Goal: Task Accomplishment & Management: Complete application form

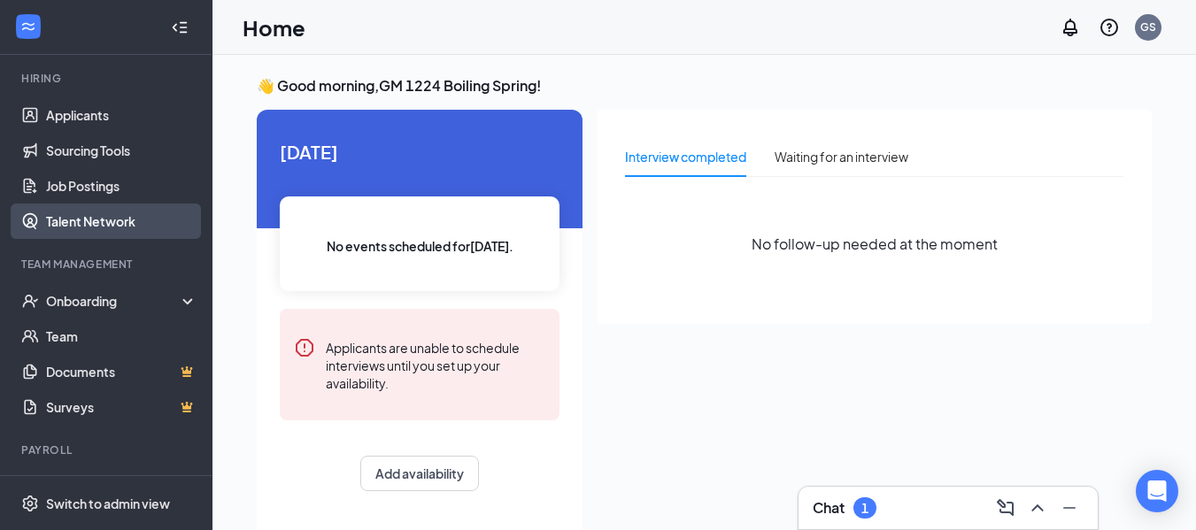
scroll to position [177, 0]
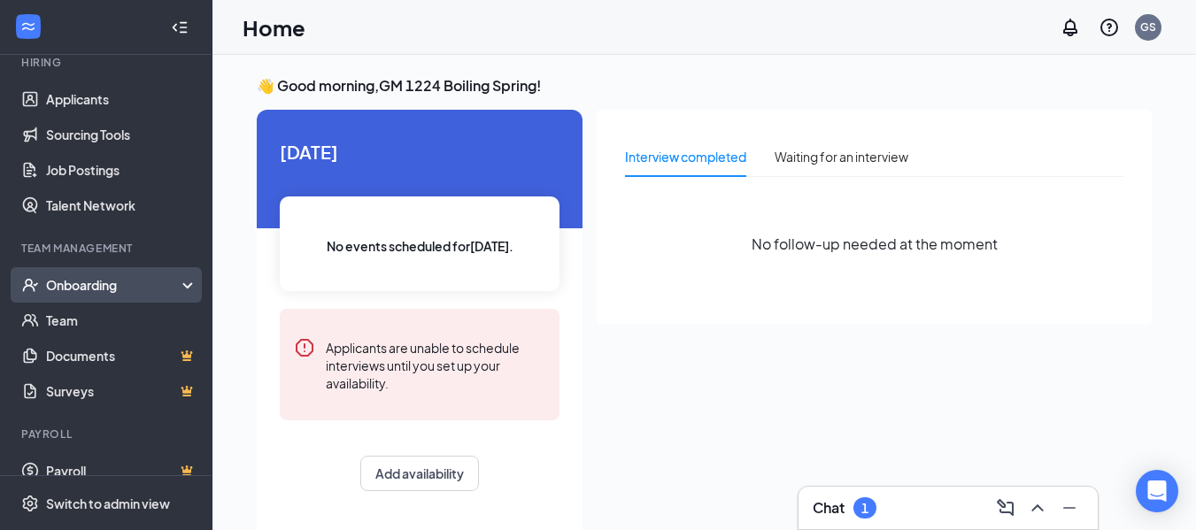
click at [123, 288] on div "Onboarding" at bounding box center [114, 285] width 136 height 18
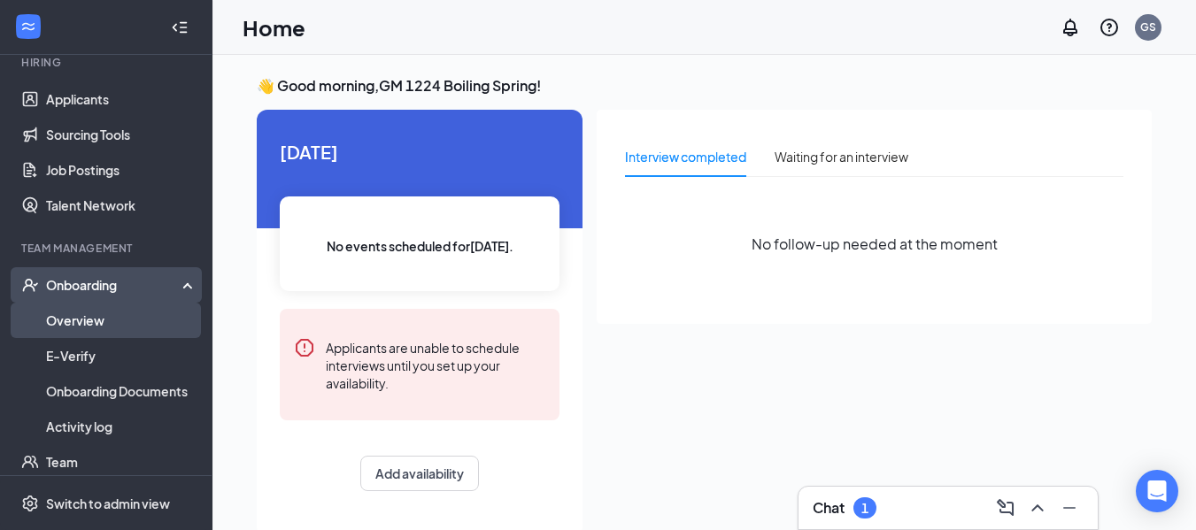
click at [115, 320] on link "Overview" at bounding box center [121, 320] width 151 height 35
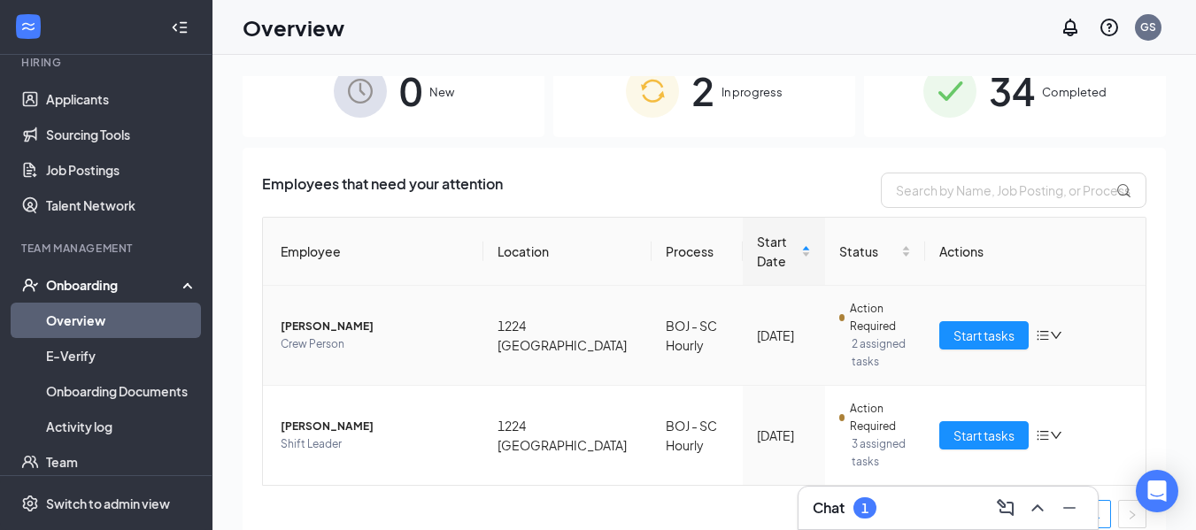
scroll to position [49, 0]
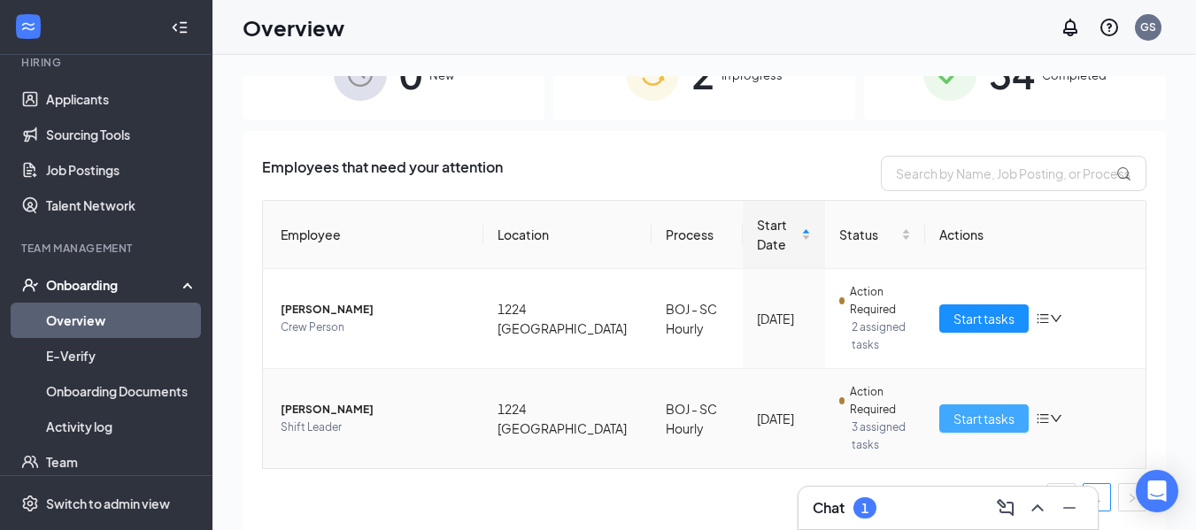
click at [971, 424] on span "Start tasks" at bounding box center [984, 418] width 61 height 19
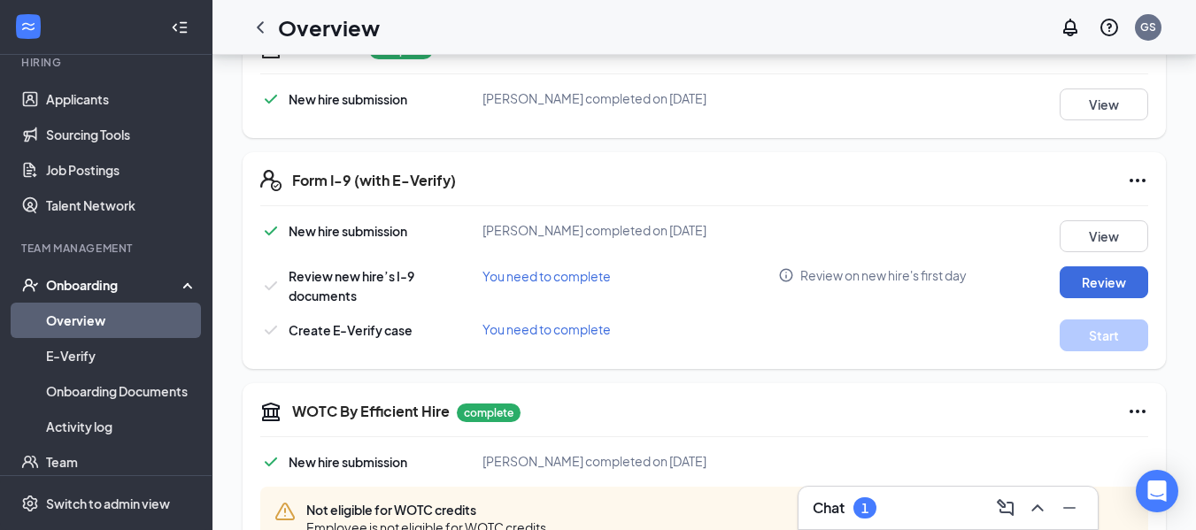
scroll to position [443, 0]
click at [1110, 280] on button "Review" at bounding box center [1104, 282] width 89 height 32
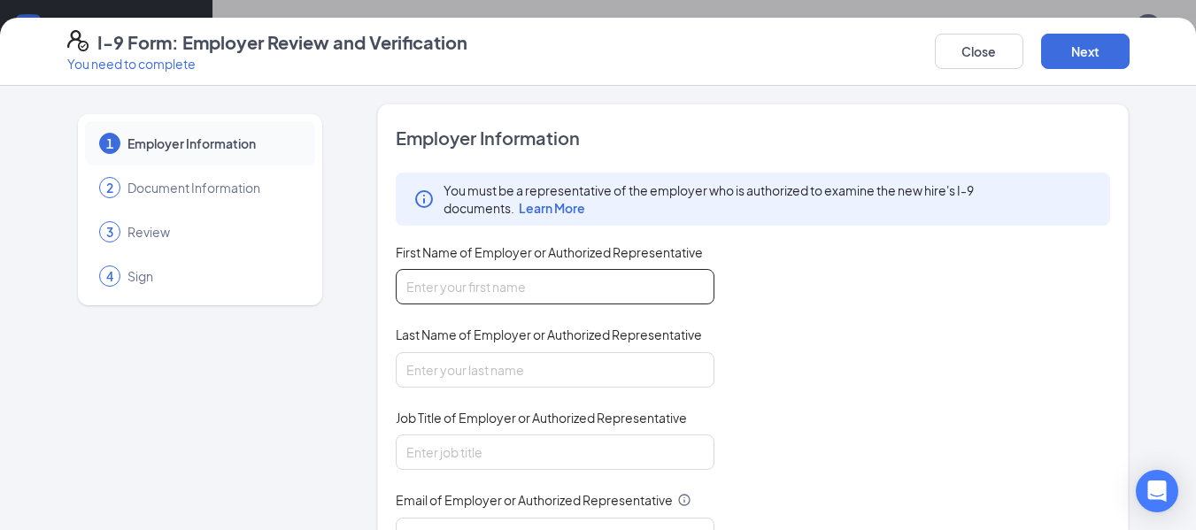
click at [593, 294] on input "First Name of Employer or Authorized Representative" at bounding box center [555, 286] width 319 height 35
type input "[PERSON_NAME]"
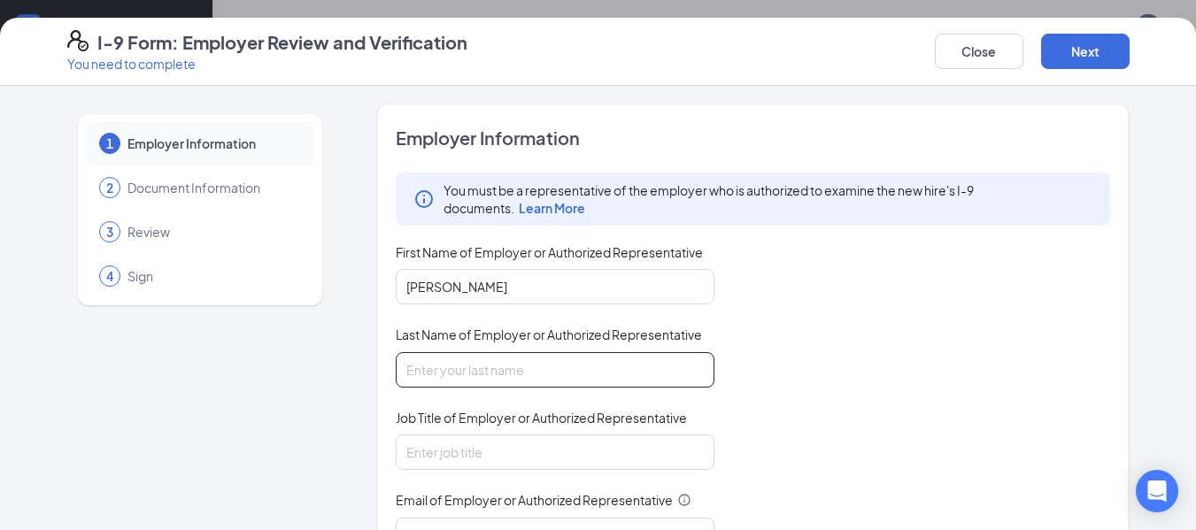
click at [530, 354] on input "Last Name of Employer or Authorized Representative" at bounding box center [555, 369] width 319 height 35
type input "[PERSON_NAME]"
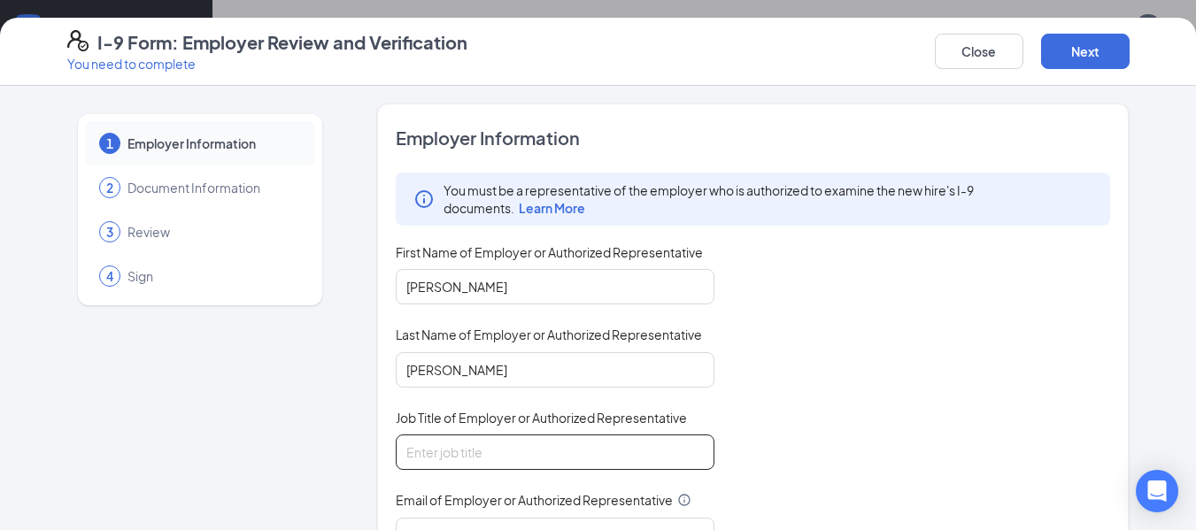
click at [526, 453] on input "Job Title of Employer or Authorized Representative" at bounding box center [555, 452] width 319 height 35
type input "general Manager"
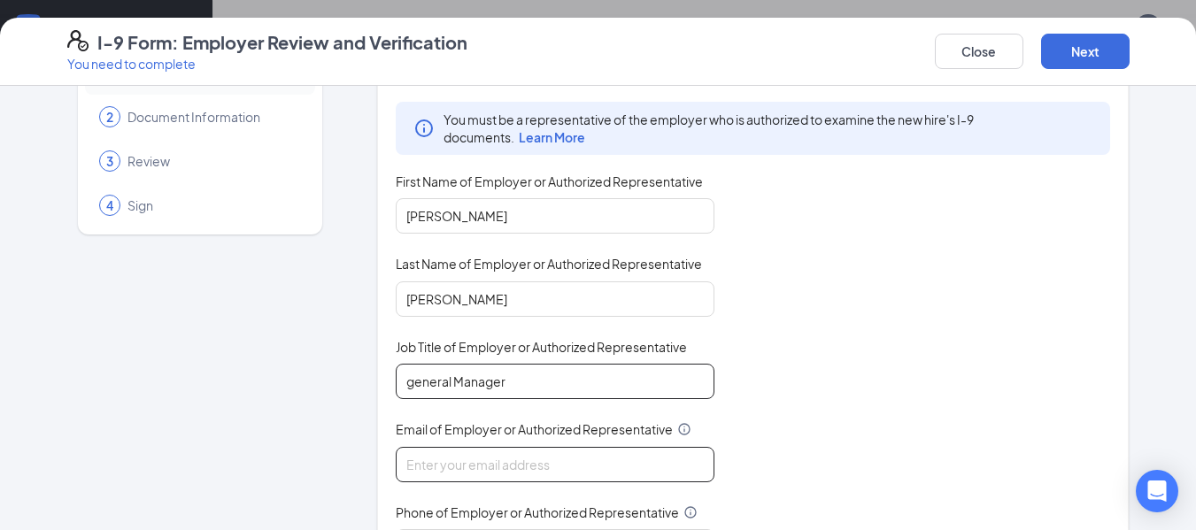
scroll to position [177, 0]
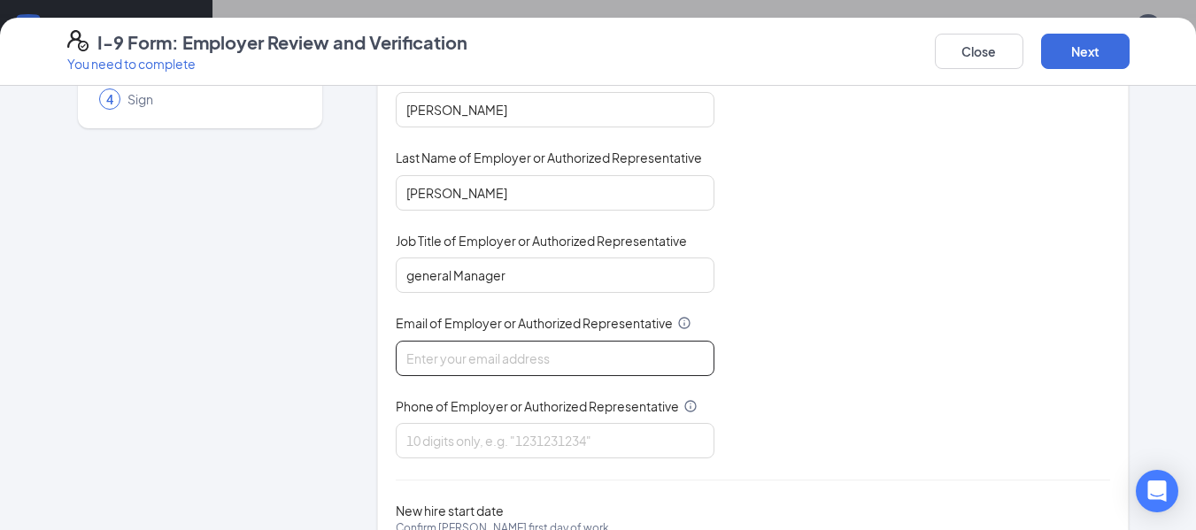
drag, startPoint x: 538, startPoint y: 353, endPoint x: 553, endPoint y: 374, distance: 25.3
click at [538, 353] on input "Email of Employer or Authorized Representative" at bounding box center [555, 358] width 319 height 35
type input "[EMAIL_ADDRESS][DOMAIN_NAME]"
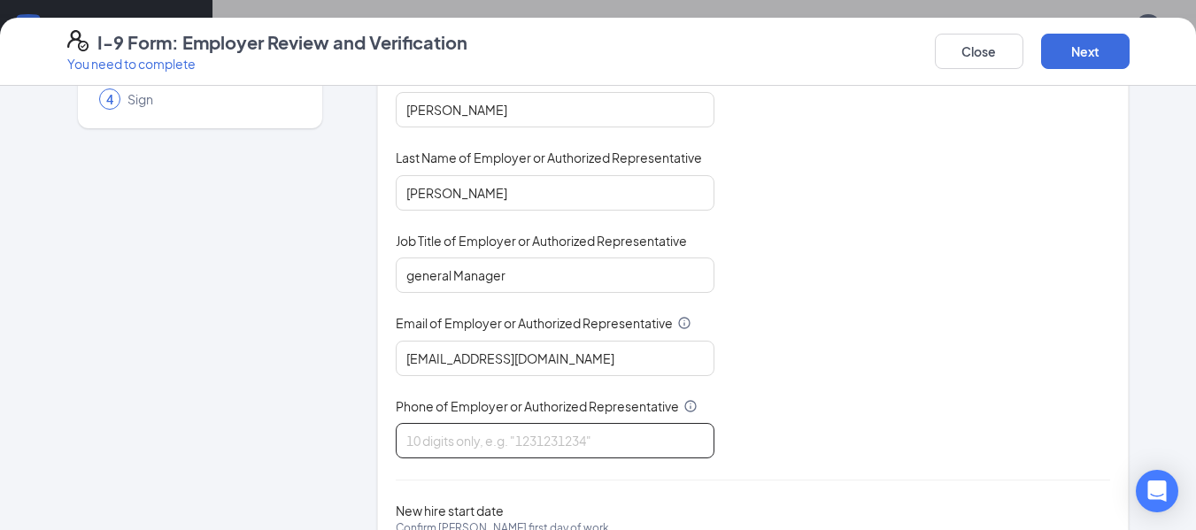
click at [560, 436] on input "Phone of Employer or Authorized Representative" at bounding box center [555, 440] width 319 height 35
type input "8648142280"
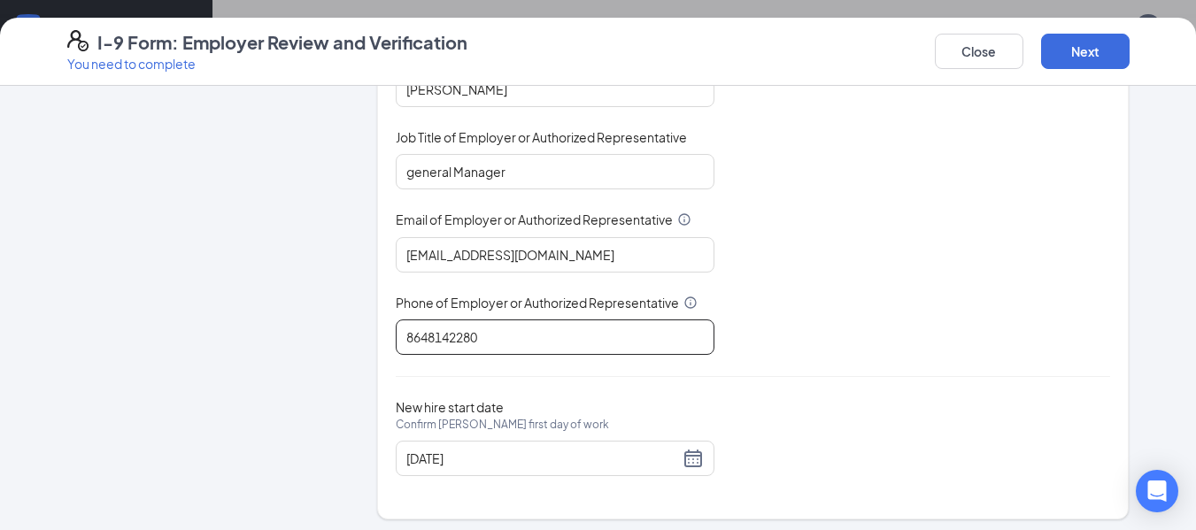
scroll to position [288, 0]
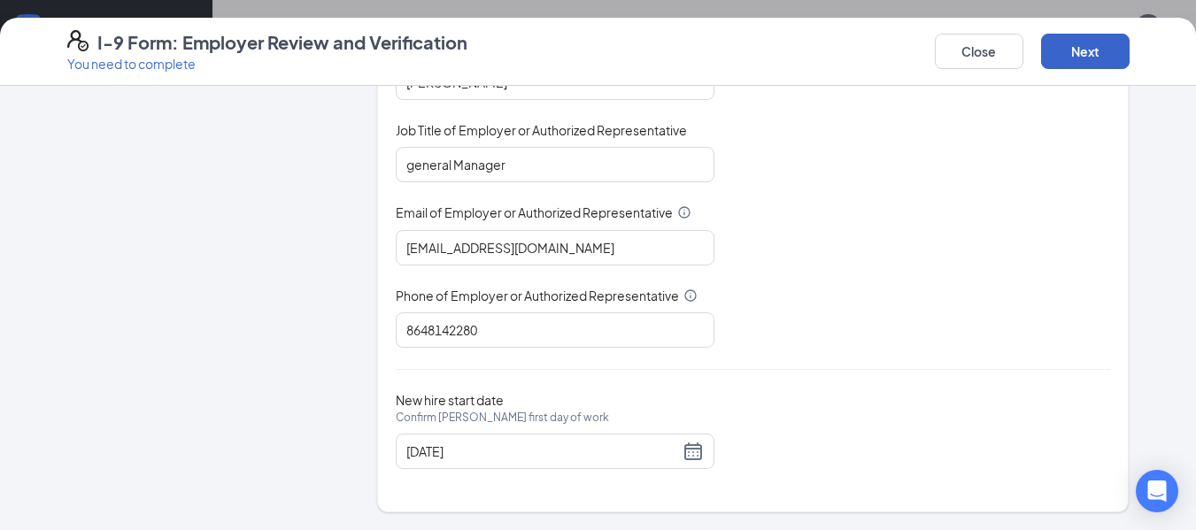
click at [1059, 61] on button "Next" at bounding box center [1085, 51] width 89 height 35
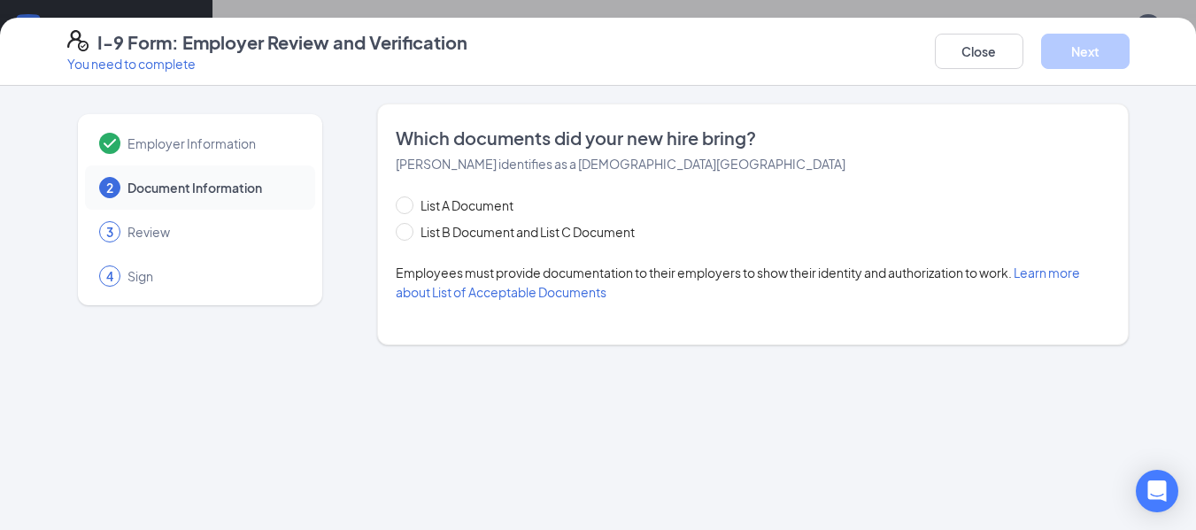
scroll to position [0, 0]
click at [414, 234] on label "List B Document and List C Document" at bounding box center [519, 231] width 246 height 19
click at [531, 228] on span "List B Document and List C Document" at bounding box center [528, 231] width 228 height 19
click at [408, 228] on input "List B Document and List C Document" at bounding box center [402, 229] width 12 height 12
radio input "true"
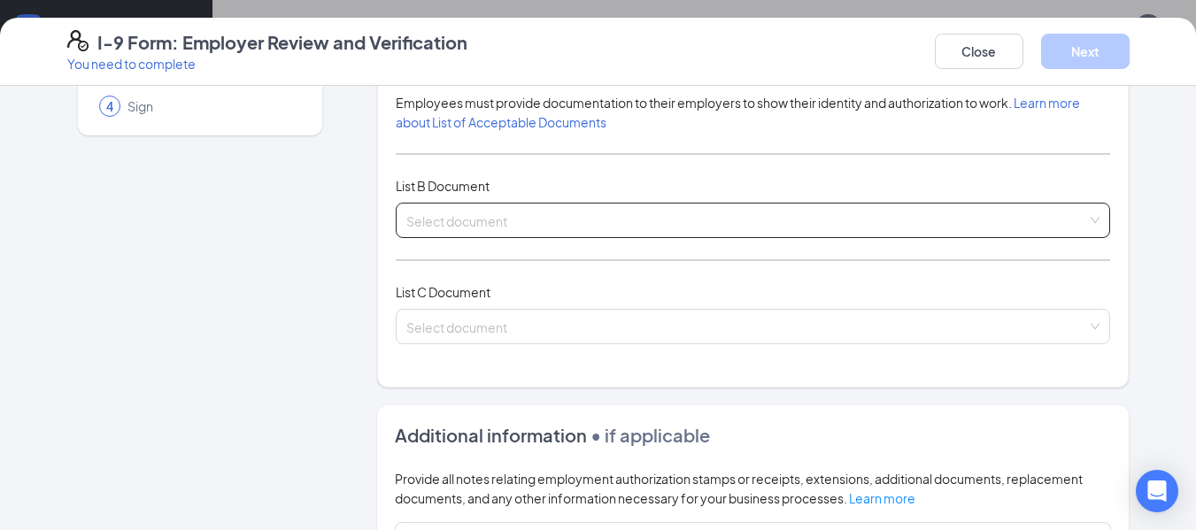
scroll to position [177, 0]
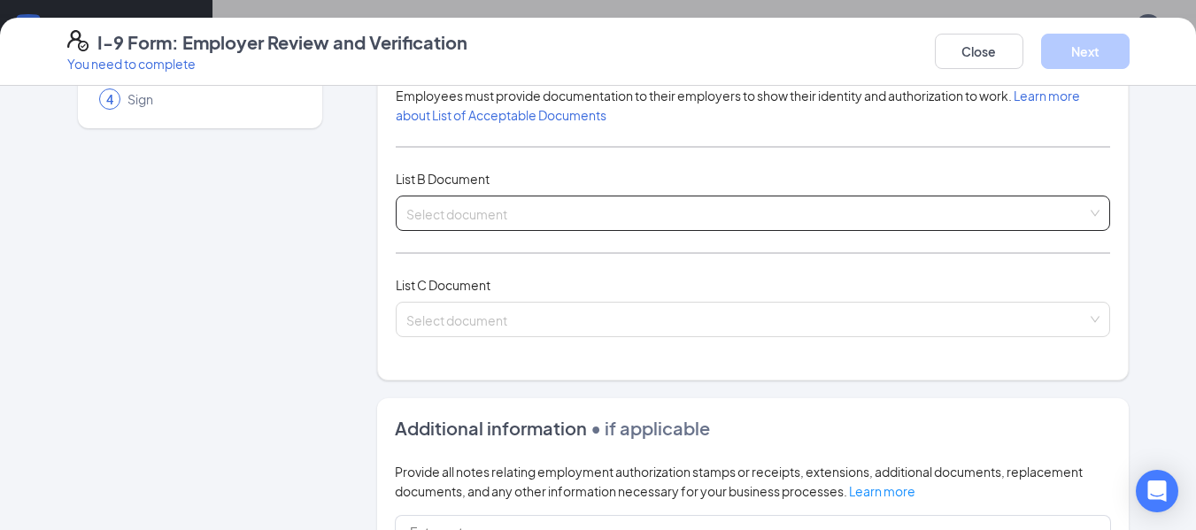
click at [491, 209] on input "search" at bounding box center [747, 210] width 682 height 27
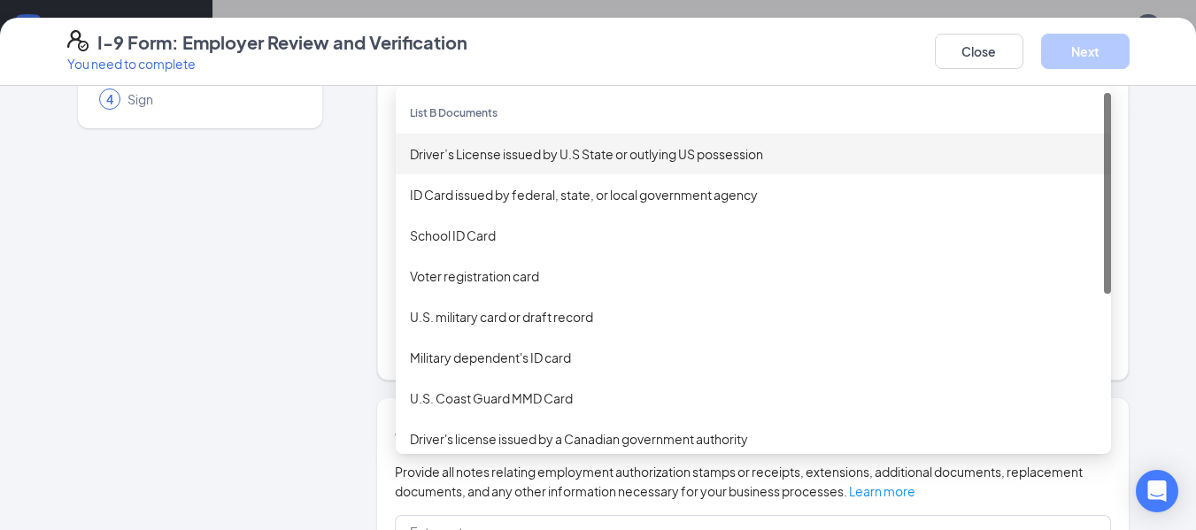
click at [510, 157] on div "Driver’s License issued by U.S State or outlying US possession" at bounding box center [753, 153] width 687 height 19
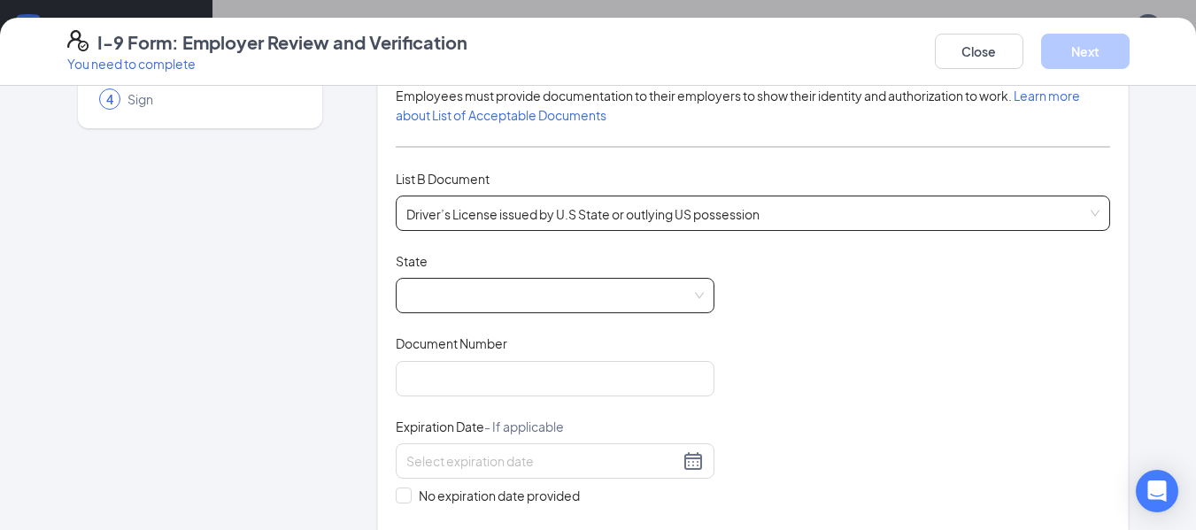
click at [535, 292] on span at bounding box center [555, 296] width 298 height 34
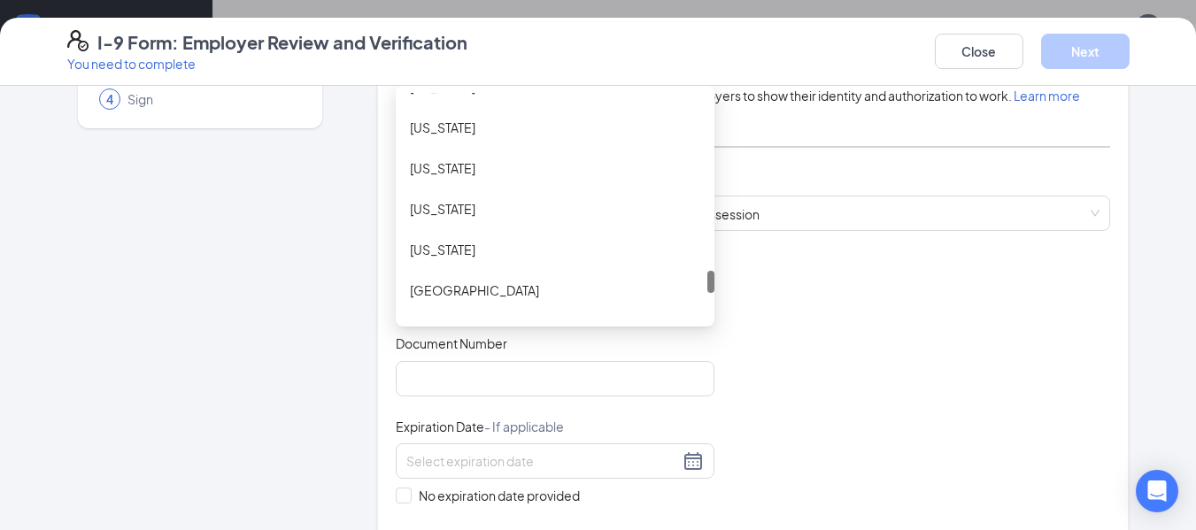
scroll to position [1771, 0]
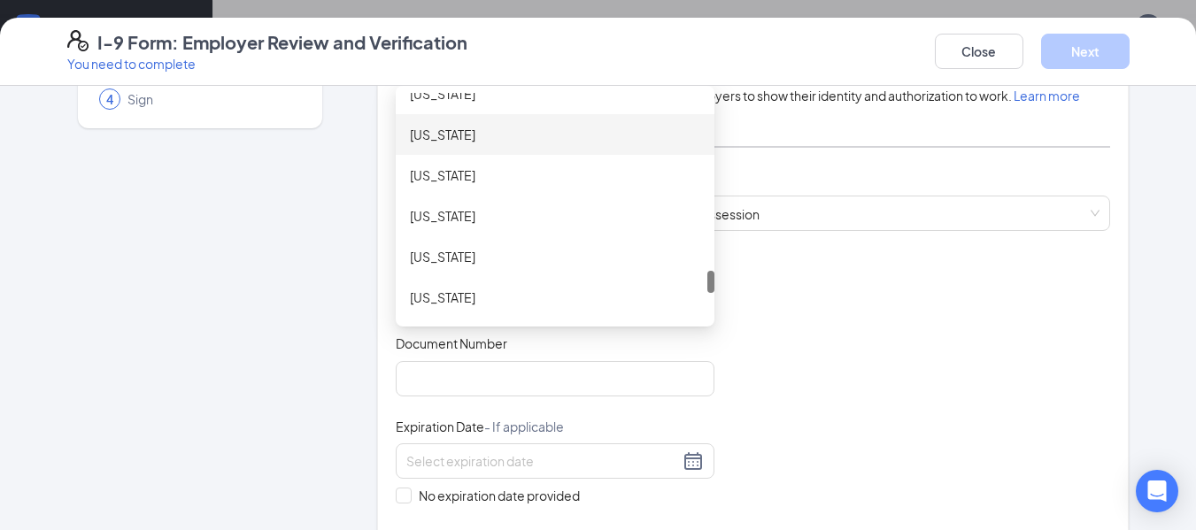
click at [491, 128] on div "[US_STATE]" at bounding box center [555, 134] width 290 height 19
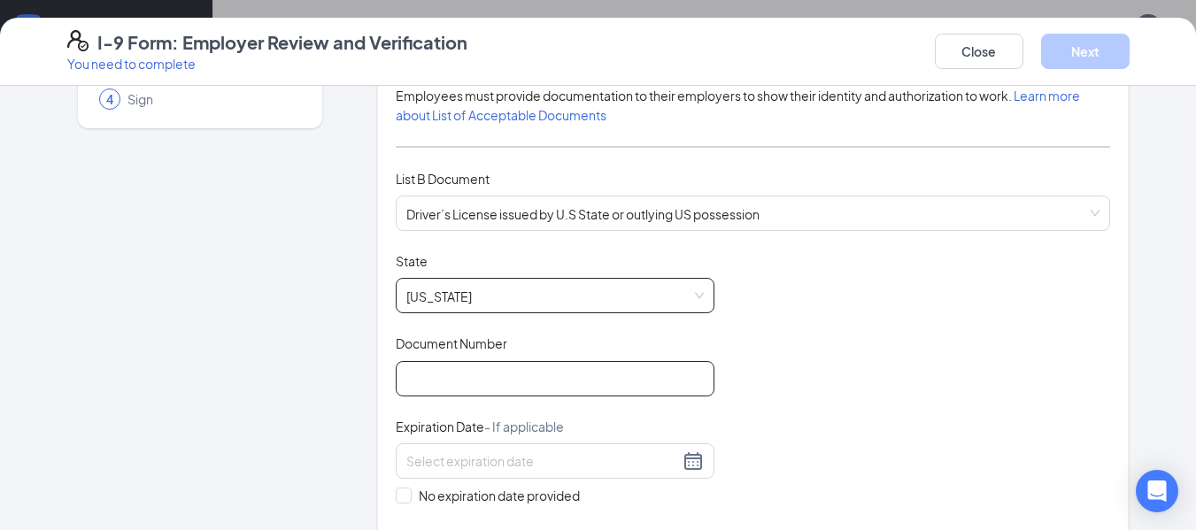
click at [577, 378] on input "Document Number" at bounding box center [555, 378] width 319 height 35
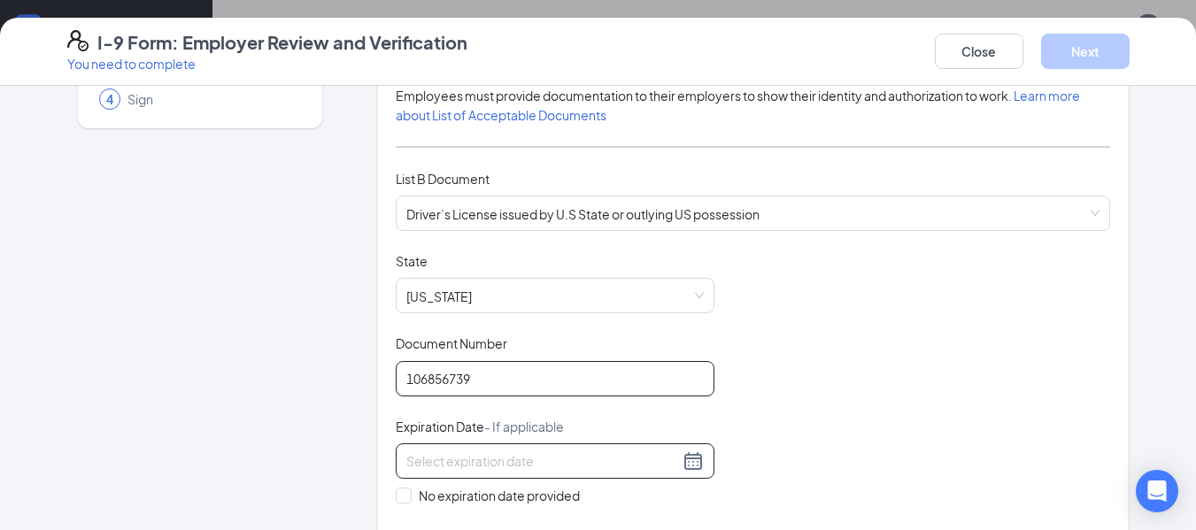
type input "106856739"
click at [585, 450] on div at bounding box center [555, 461] width 319 height 35
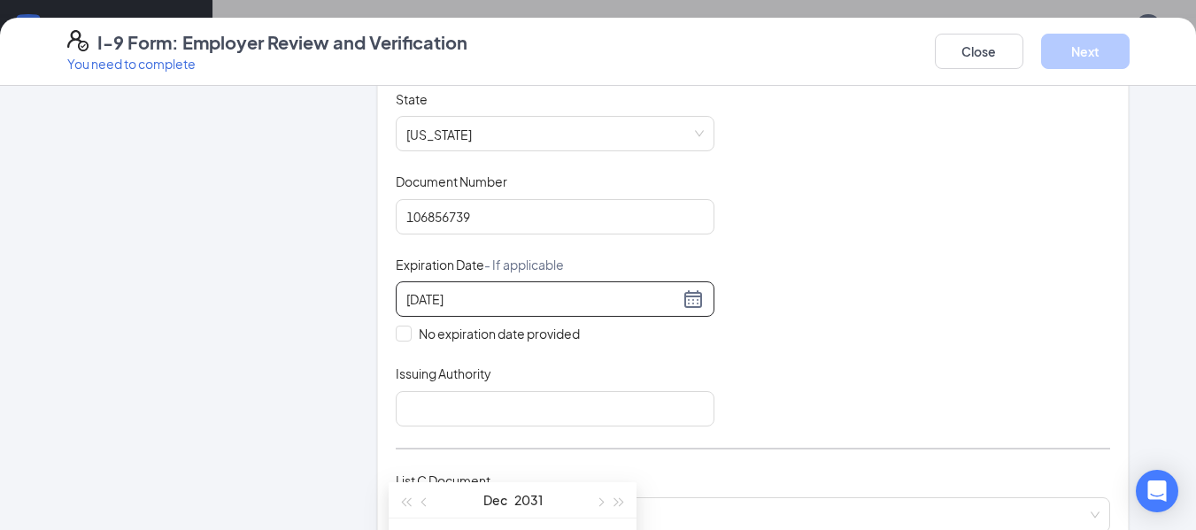
scroll to position [354, 0]
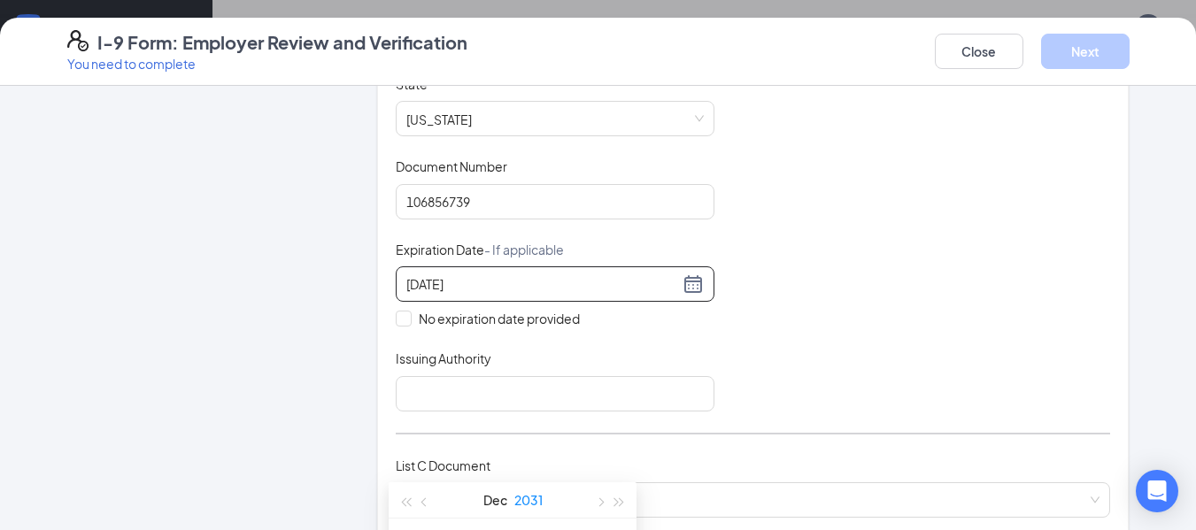
click at [527, 509] on button "2031" at bounding box center [529, 500] width 28 height 35
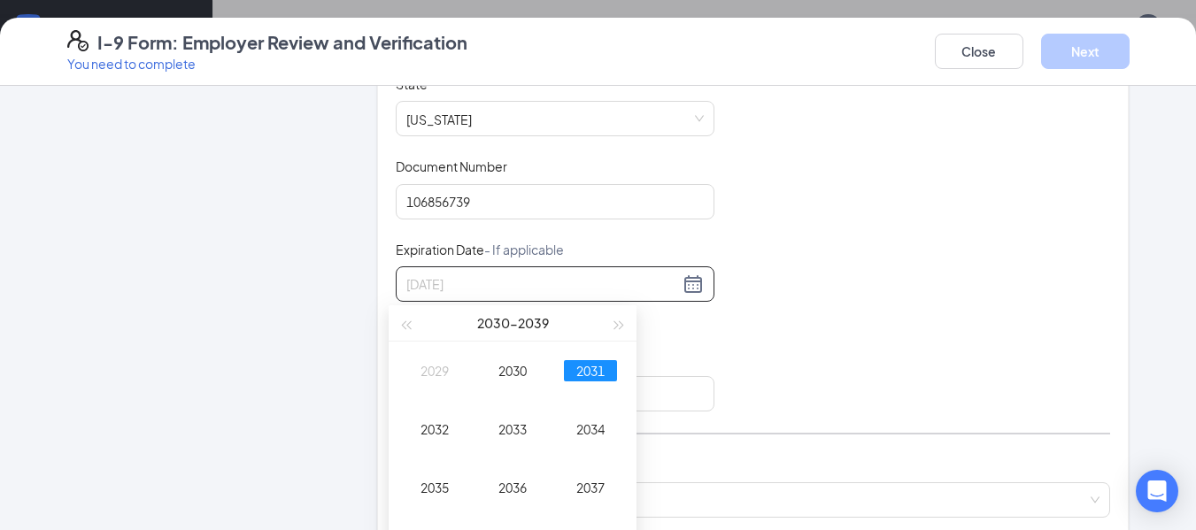
click at [600, 379] on div "2031" at bounding box center [590, 370] width 53 height 21
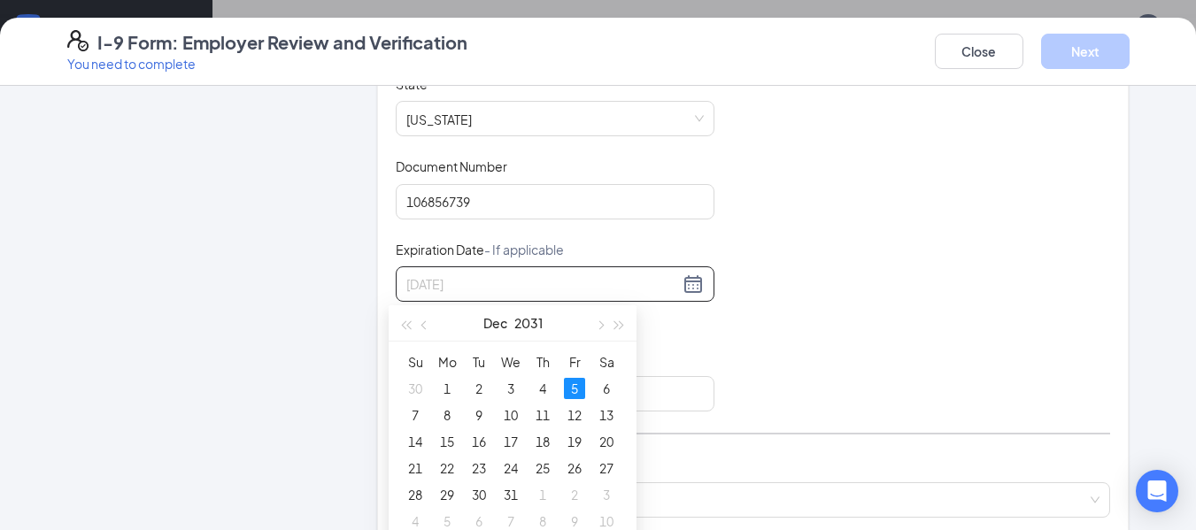
click at [569, 386] on div "5" at bounding box center [574, 388] width 21 height 21
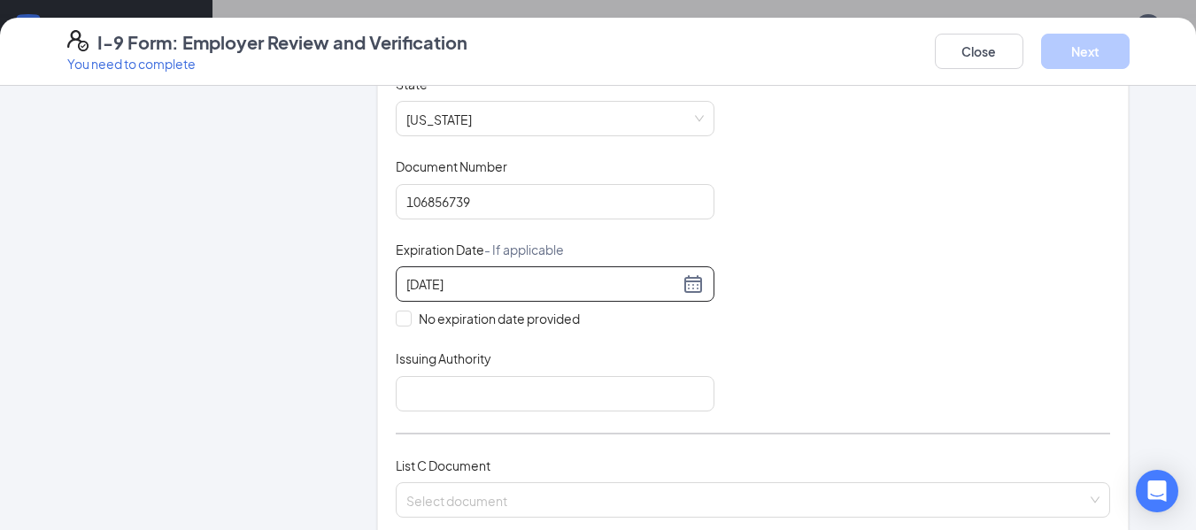
type input "[DATE]"
click at [738, 369] on div "Document Title Driver’s License issued by U.S State or outlying US possession S…" at bounding box center [754, 243] width 716 height 337
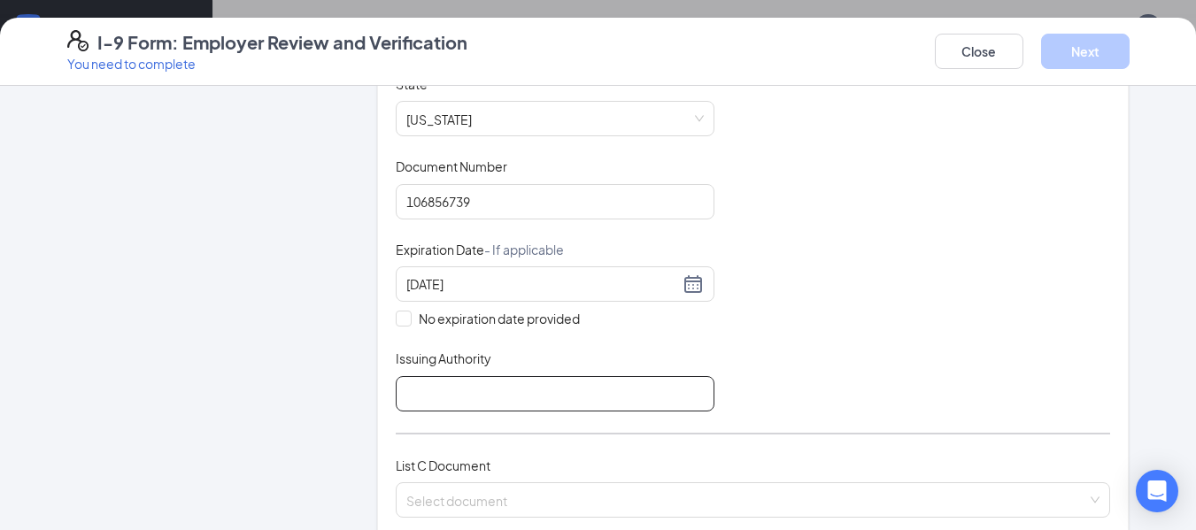
click at [580, 386] on input "Issuing Authority" at bounding box center [555, 393] width 319 height 35
type input "[GEOGRAPHIC_DATA]"
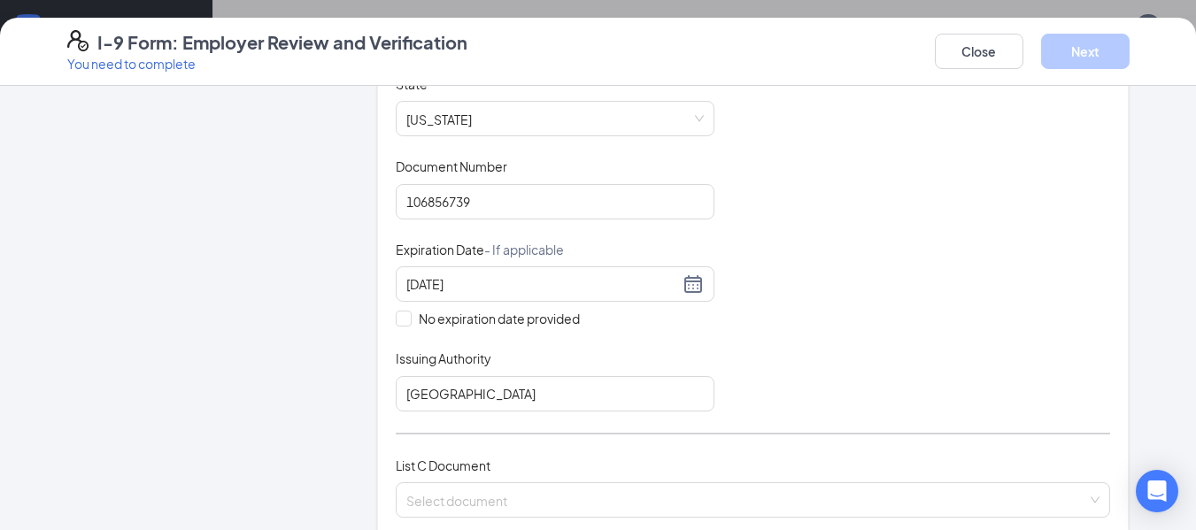
click at [826, 457] on div "List C Document" at bounding box center [754, 465] width 716 height 19
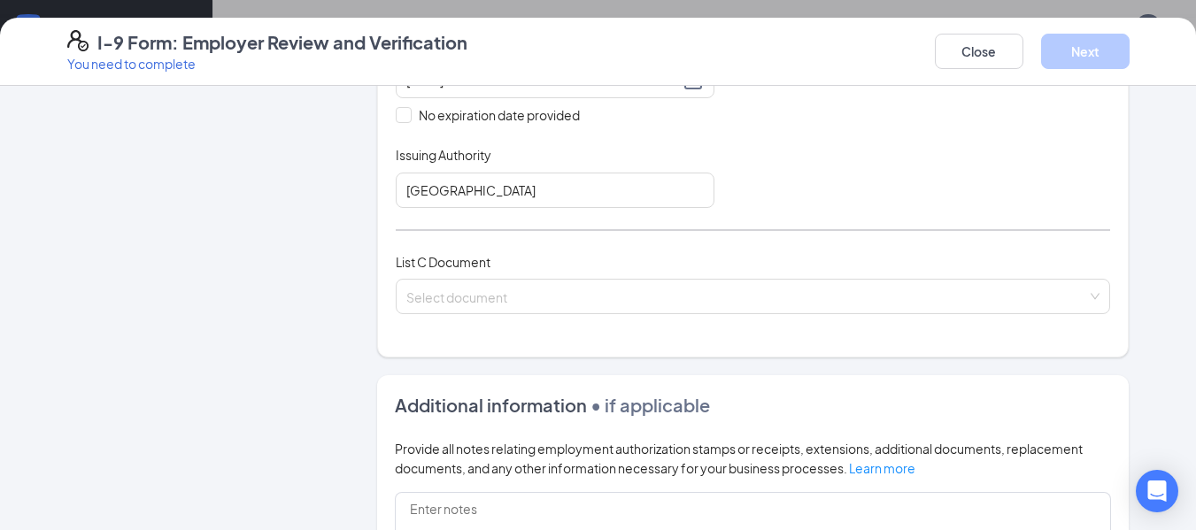
scroll to position [620, 0]
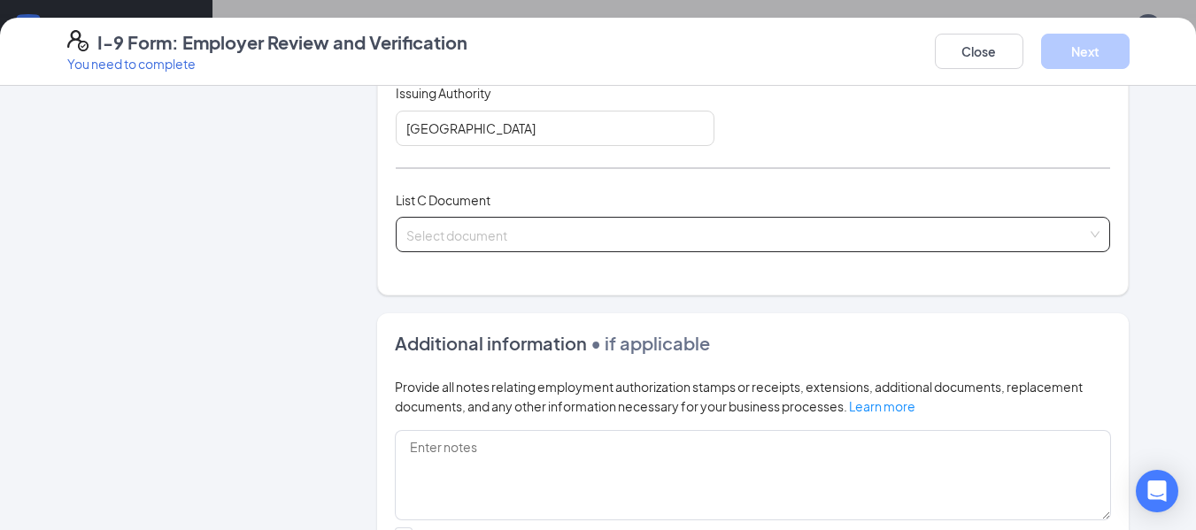
click at [606, 242] on input "search" at bounding box center [747, 231] width 682 height 27
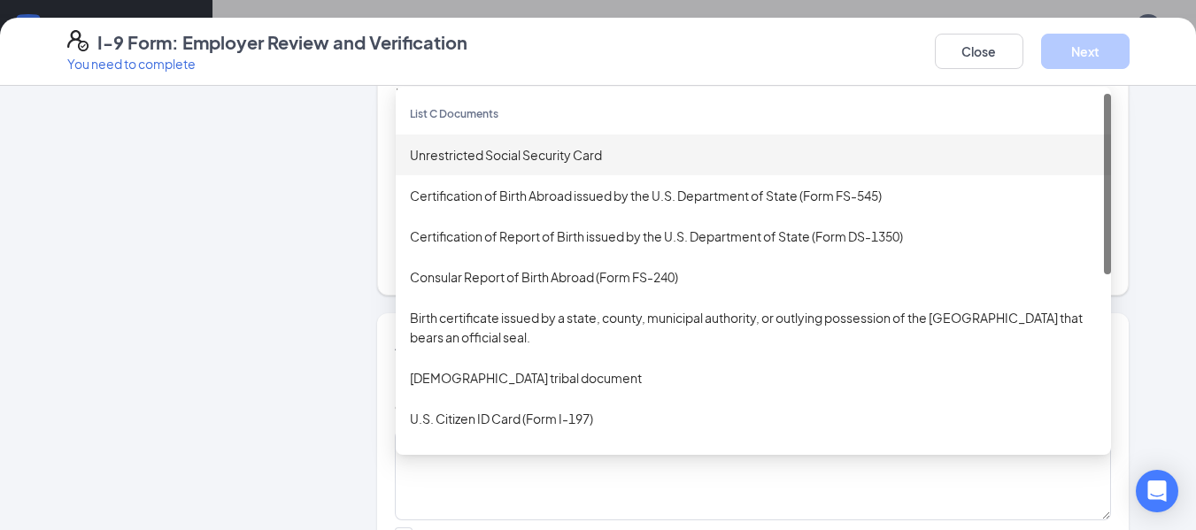
click at [539, 150] on div "Unrestricted Social Security Card" at bounding box center [753, 154] width 687 height 19
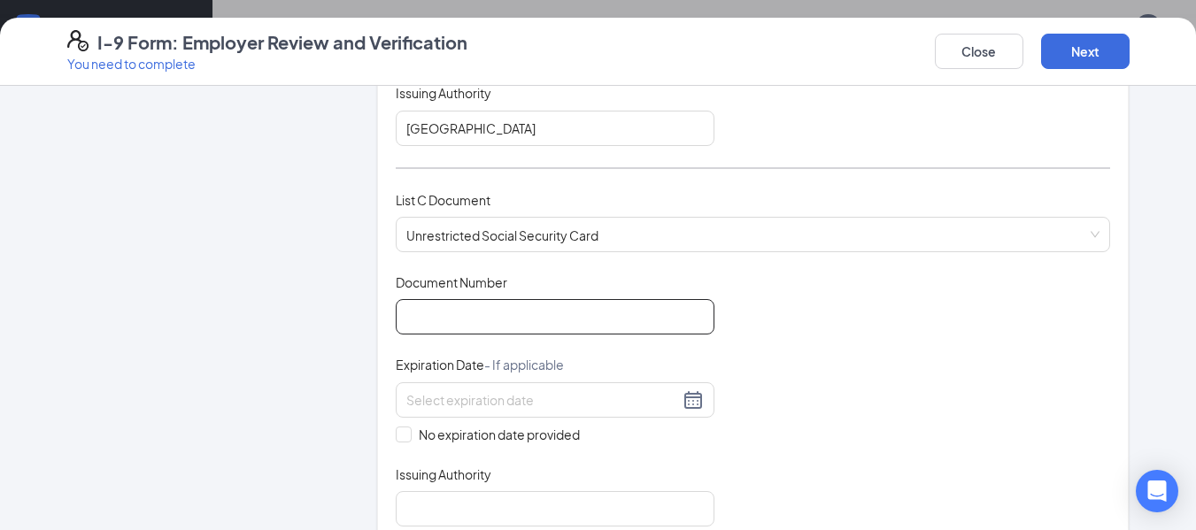
click at [538, 327] on input "Document Number" at bounding box center [555, 316] width 319 height 35
type input "654280401"
click at [401, 437] on span at bounding box center [404, 435] width 16 height 16
click at [401, 437] on input "No expiration date provided" at bounding box center [402, 433] width 12 height 12
checkbox input "true"
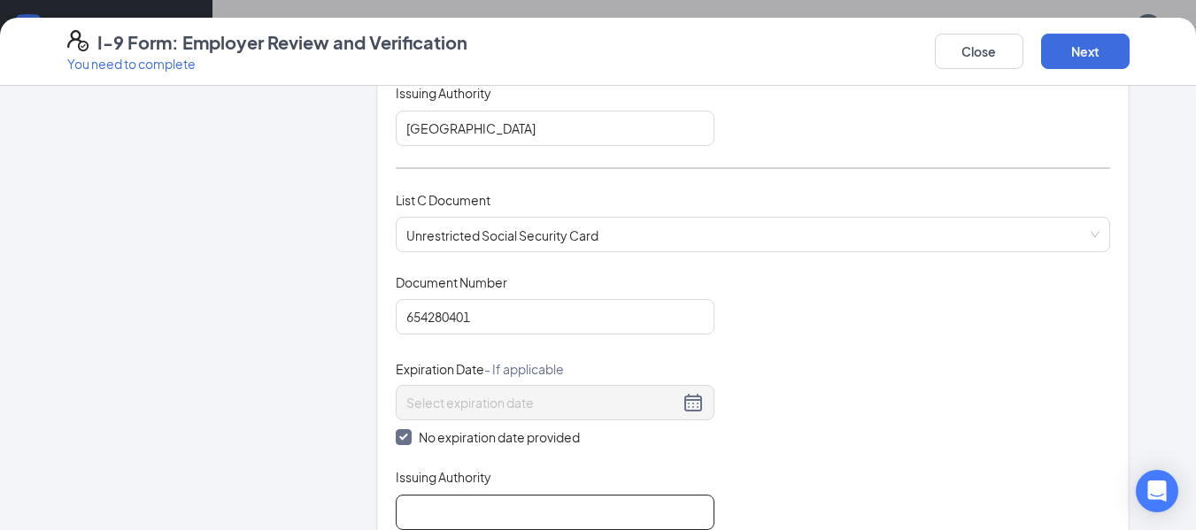
click at [474, 498] on input "Issuing Authority" at bounding box center [555, 512] width 319 height 35
type input "[GEOGRAPHIC_DATA]"
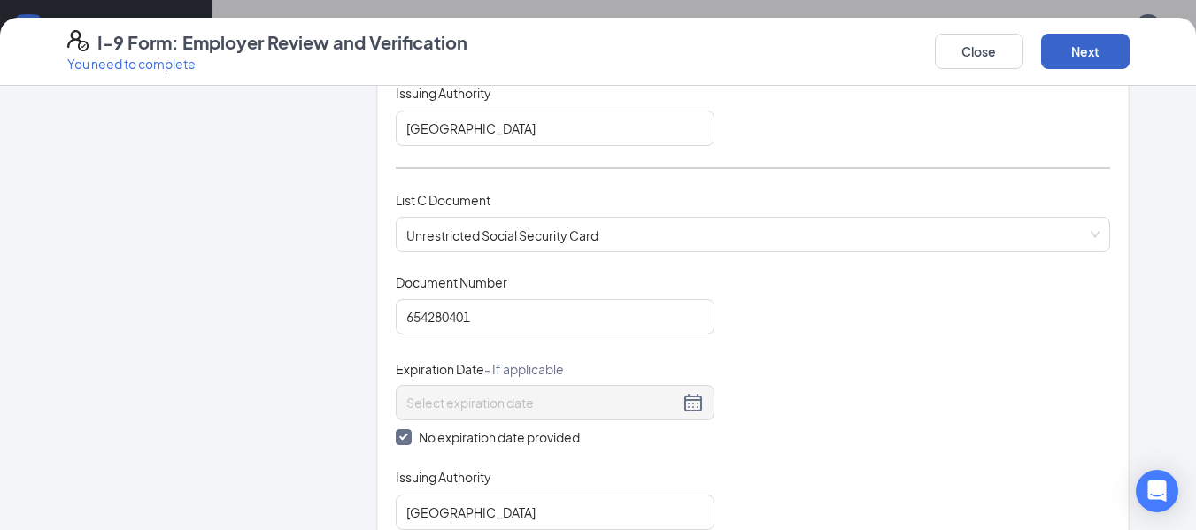
click at [1085, 52] on button "Next" at bounding box center [1085, 51] width 89 height 35
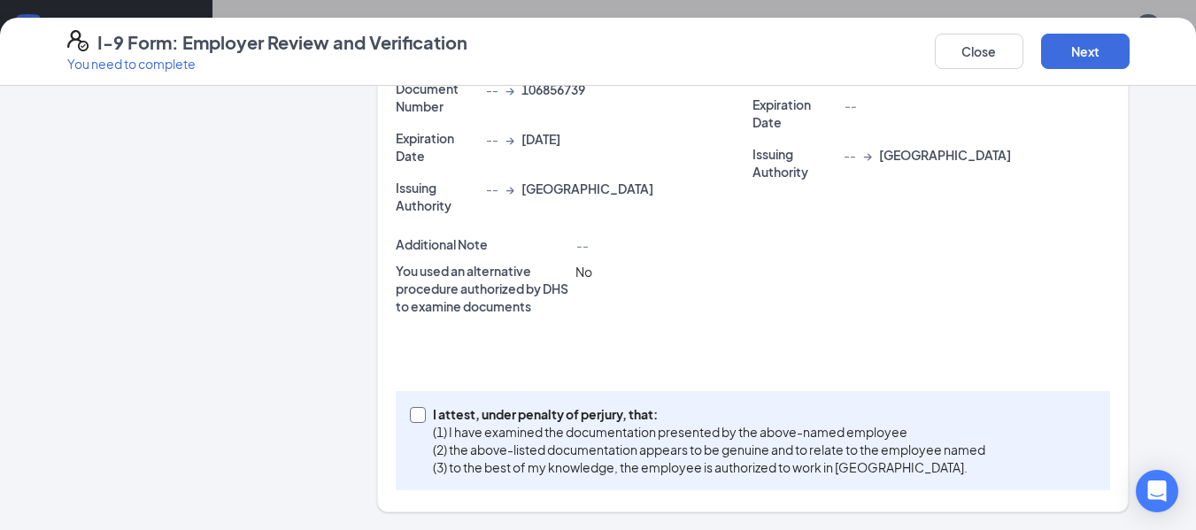
click at [410, 420] on span at bounding box center [418, 415] width 16 height 16
click at [410, 420] on input "I attest, under penalty of [PERSON_NAME], that: (1) I have examined the documen…" at bounding box center [416, 413] width 12 height 12
checkbox input "true"
click at [1069, 48] on button "Next" at bounding box center [1085, 51] width 89 height 35
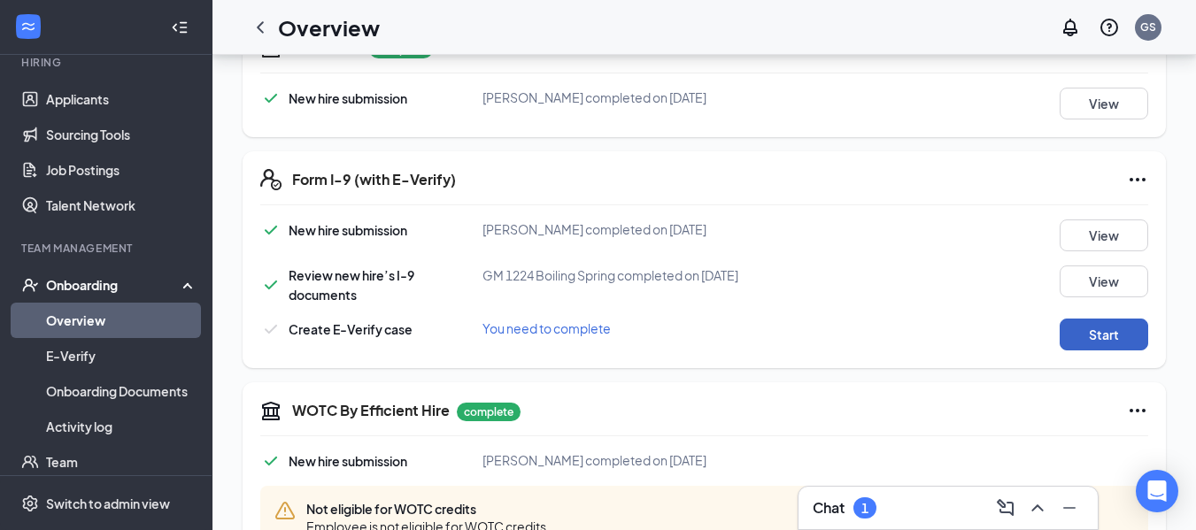
click at [1133, 342] on button "Start" at bounding box center [1104, 335] width 89 height 32
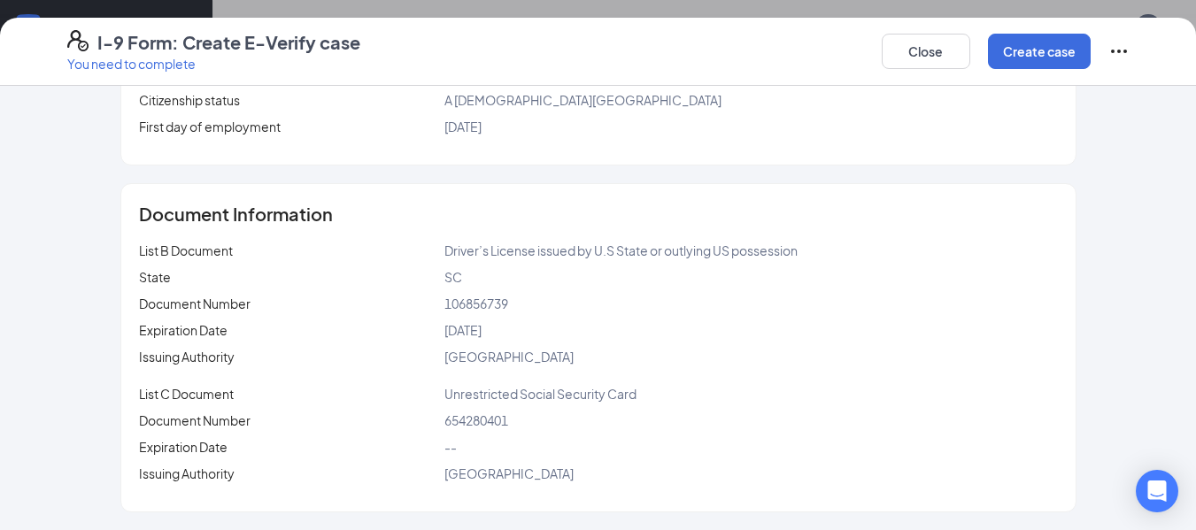
scroll to position [797, 0]
click at [1068, 64] on button "Create case" at bounding box center [1039, 51] width 103 height 35
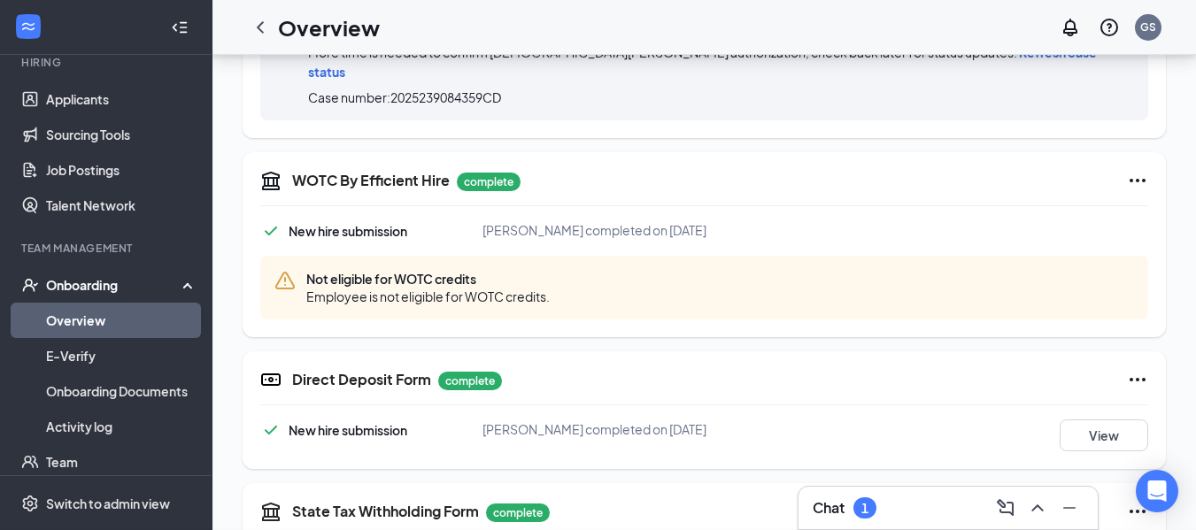
scroll to position [513, 0]
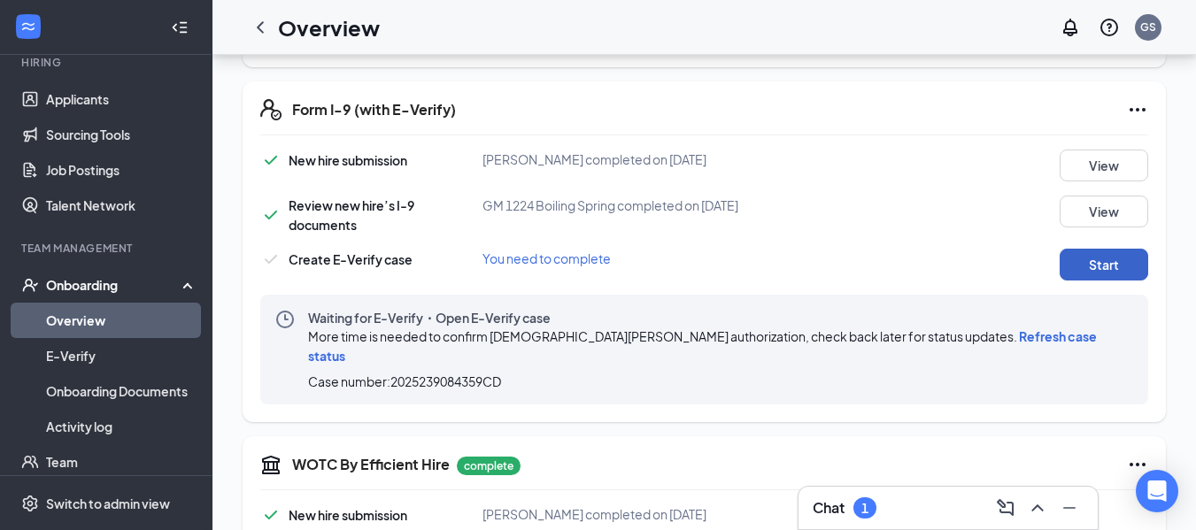
click at [1102, 267] on button "Start" at bounding box center [1104, 265] width 89 height 32
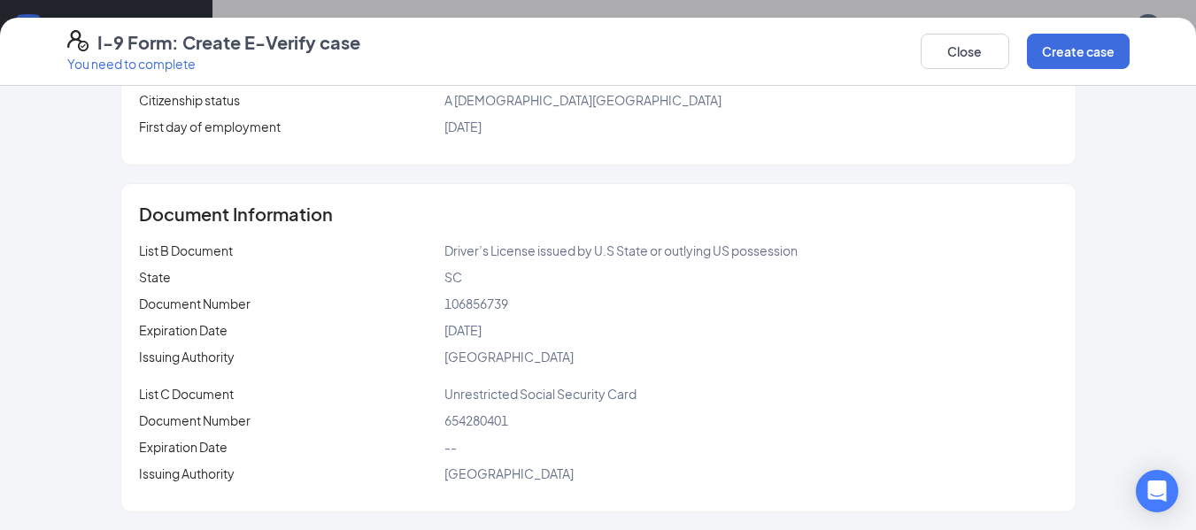
scroll to position [1044, 0]
click at [1046, 64] on button "Create case" at bounding box center [1078, 51] width 103 height 35
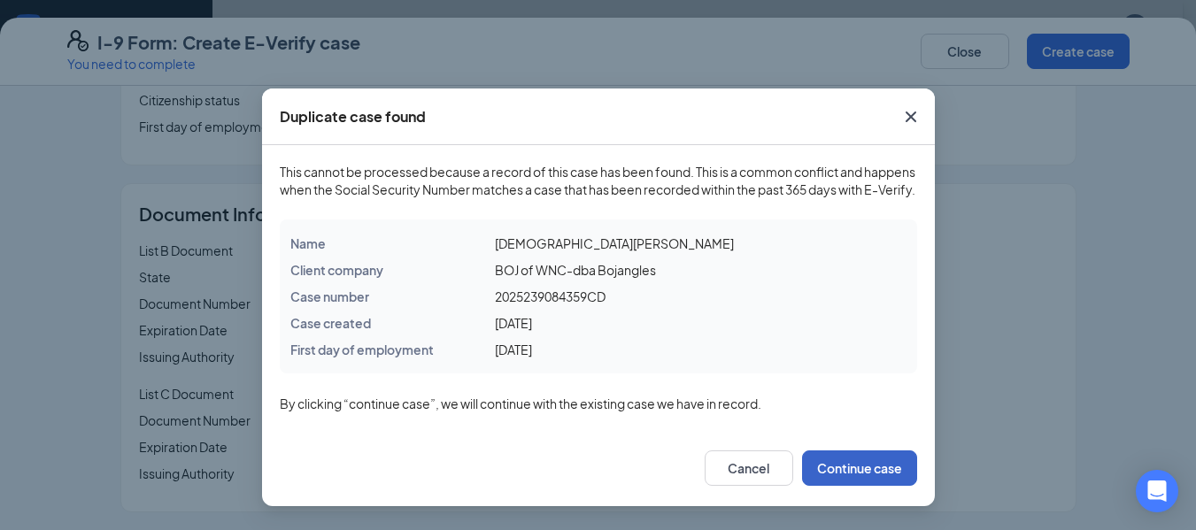
click at [854, 475] on button "Continue case" at bounding box center [859, 468] width 115 height 35
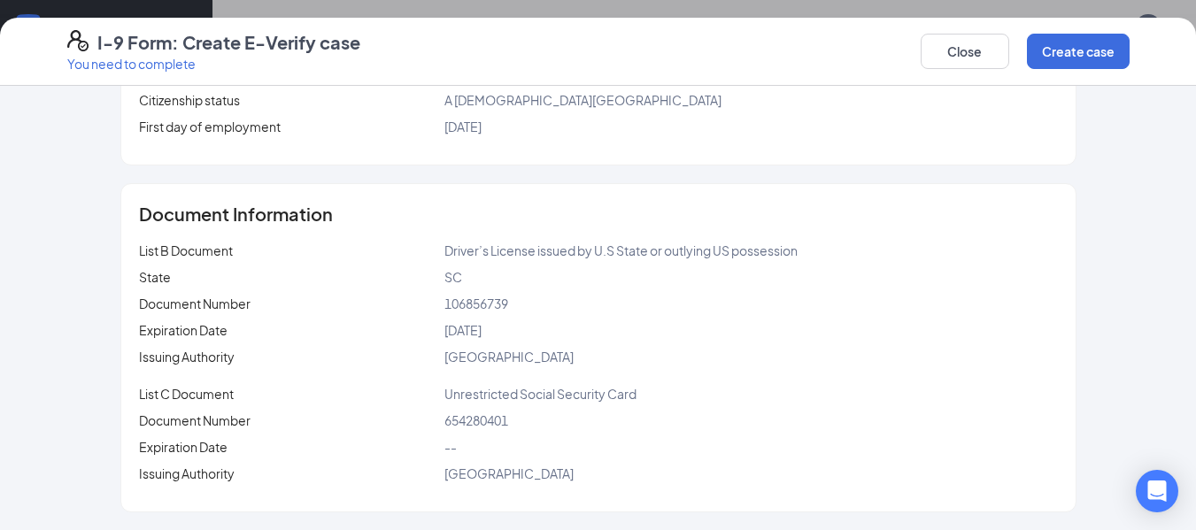
click at [863, 12] on div "I-9 Form: Create E-Verify case You need to complete Close Create case Case info…" at bounding box center [598, 265] width 1196 height 530
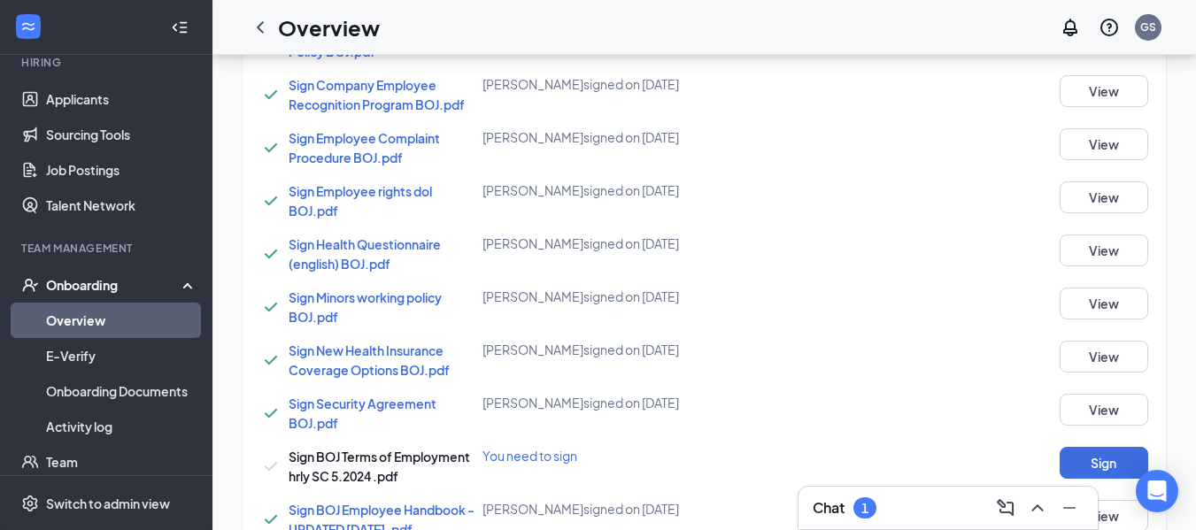
scroll to position [1559, 0]
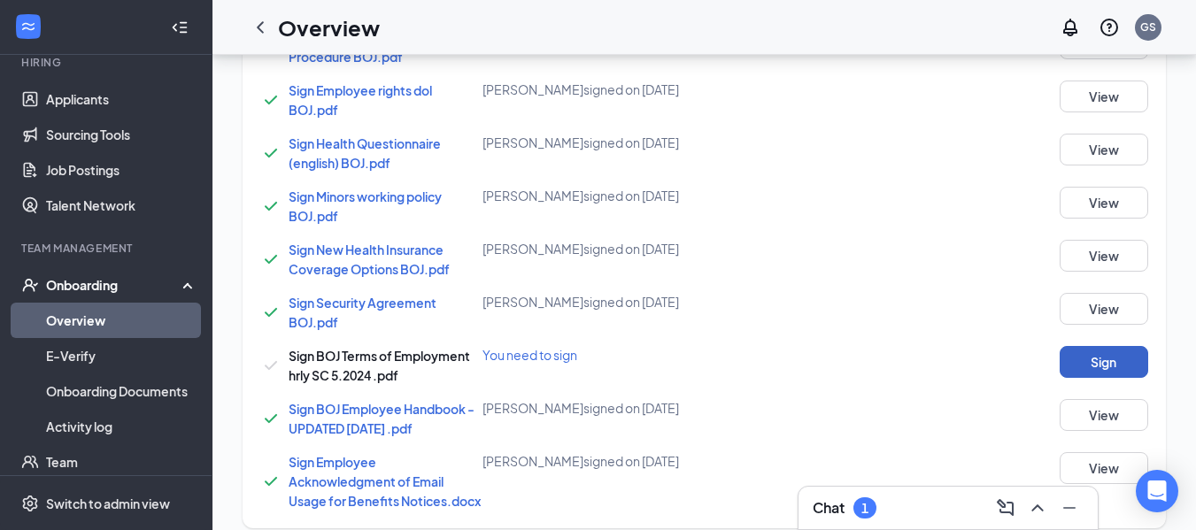
click at [1118, 348] on button "Sign" at bounding box center [1104, 362] width 89 height 32
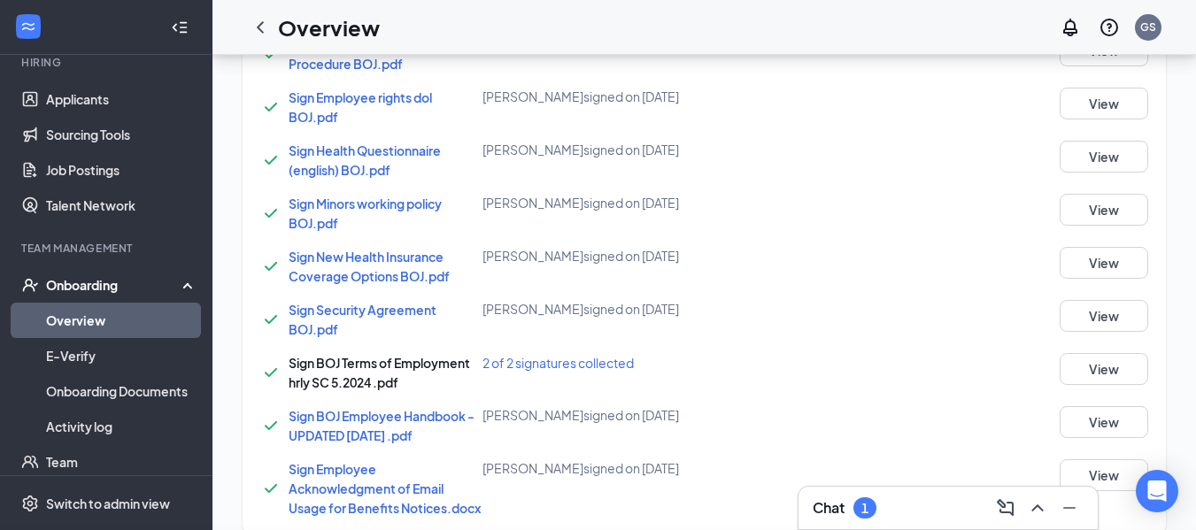
scroll to position [1567, 0]
